Goal: Task Accomplishment & Management: Manage account settings

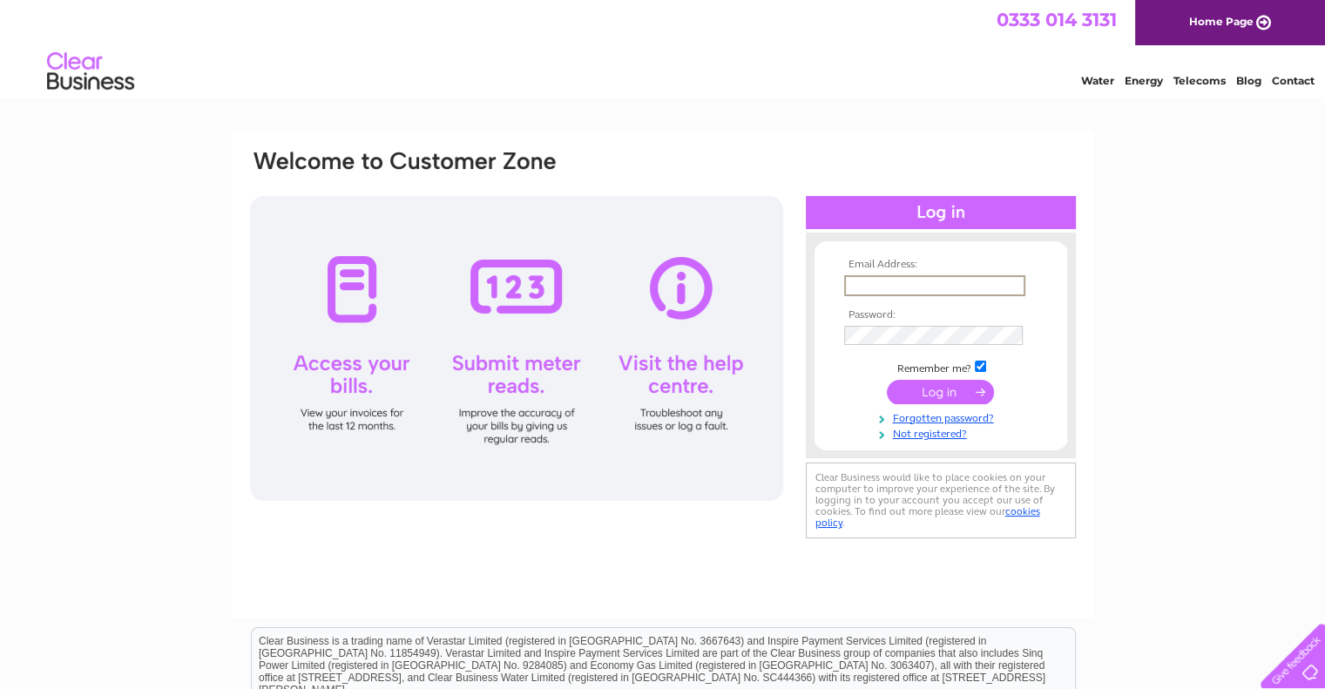
click at [909, 288] on input "text" at bounding box center [934, 285] width 181 height 21
type input "wgangus@gmail.com"
click at [941, 390] on input "submit" at bounding box center [940, 390] width 107 height 24
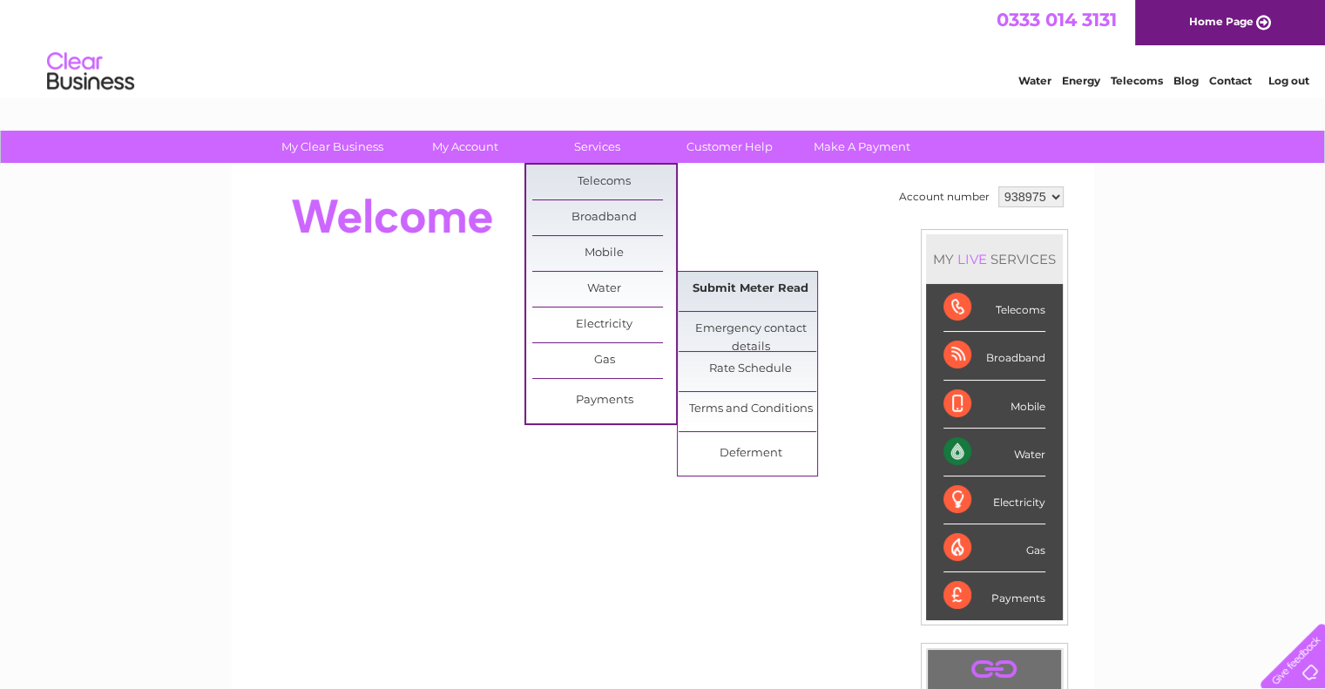
click at [755, 288] on link "Submit Meter Read" at bounding box center [751, 289] width 144 height 35
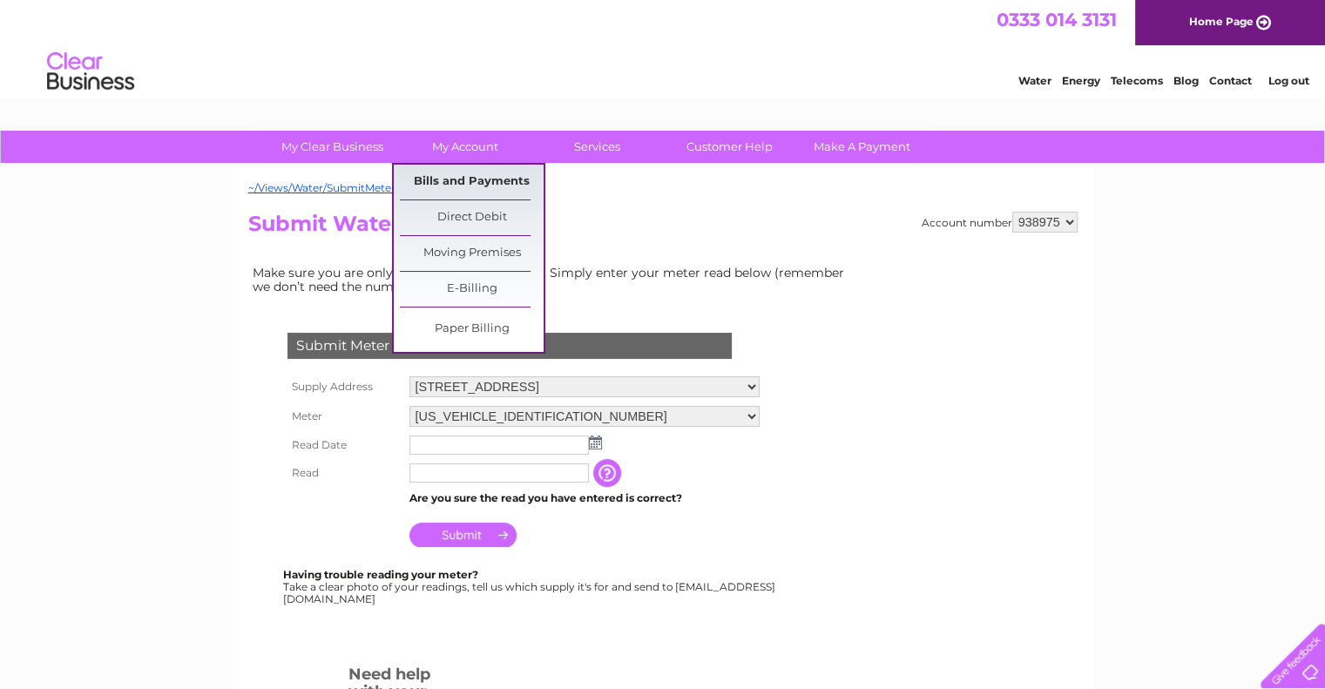
click at [456, 177] on link "Bills and Payments" at bounding box center [472, 182] width 144 height 35
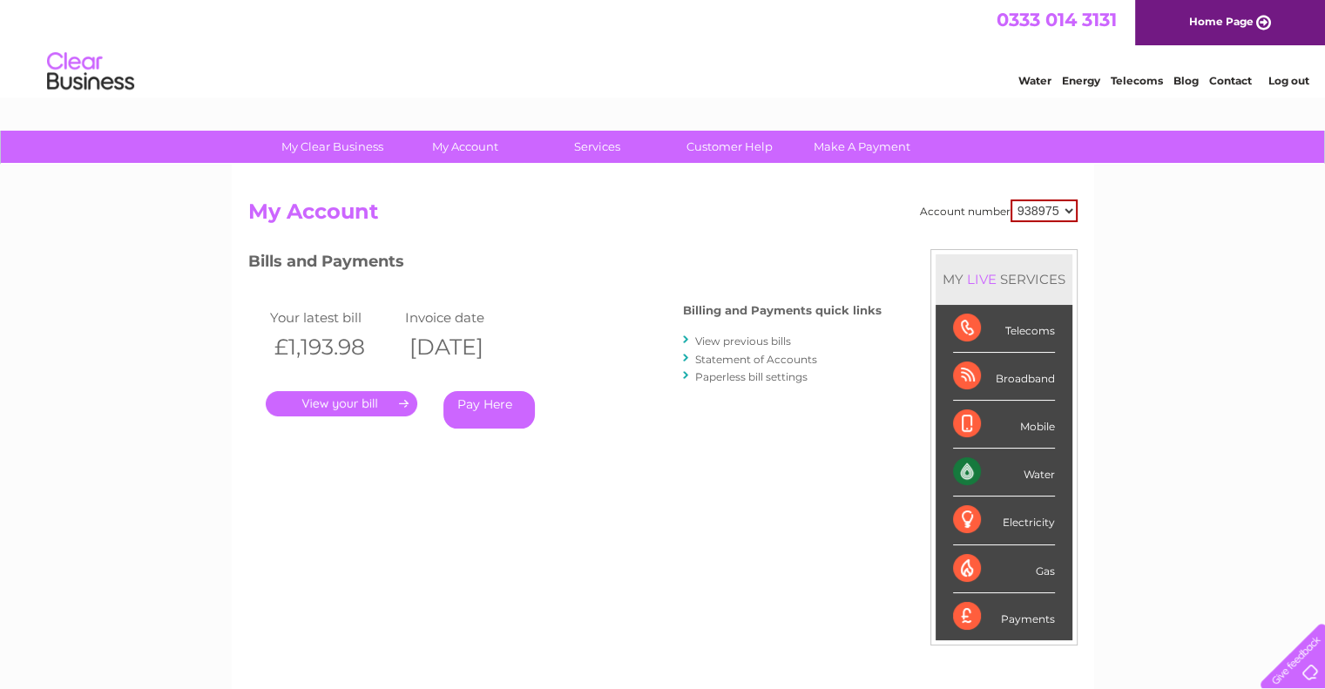
click at [362, 402] on link "." at bounding box center [342, 403] width 152 height 25
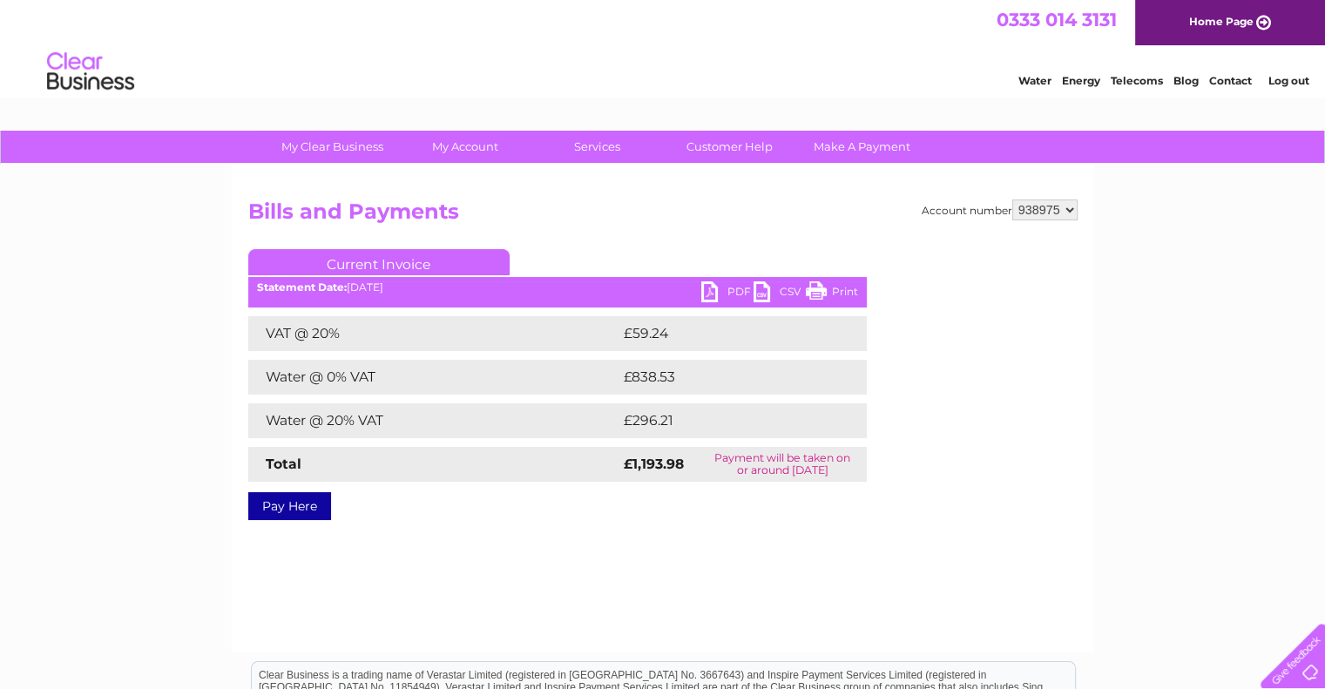
click at [733, 284] on link "PDF" at bounding box center [727, 293] width 52 height 25
